Goal: Task Accomplishment & Management: Use online tool/utility

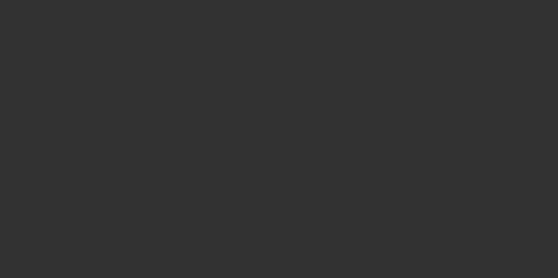
select select "4"
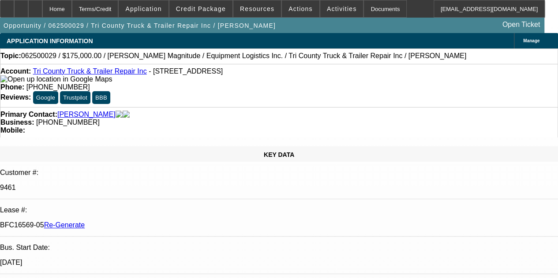
select select "0"
select select "1"
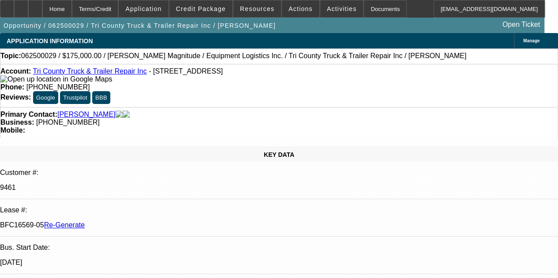
select select "6"
click at [363, 10] on div "Documents" at bounding box center [384, 9] width 43 height 18
click at [328, 12] on span "Activities" at bounding box center [342, 8] width 30 height 7
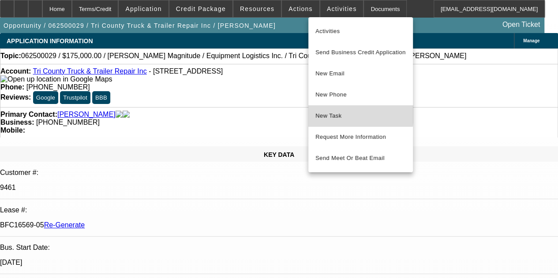
click at [332, 114] on span "New Task" at bounding box center [360, 116] width 90 height 11
